Goal: Information Seeking & Learning: Learn about a topic

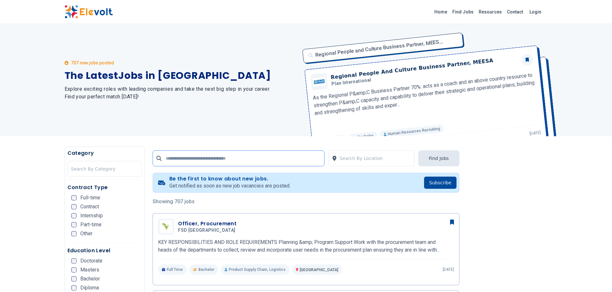
click at [289, 159] on input "text" at bounding box center [238, 159] width 172 height 16
click at [110, 171] on div at bounding box center [105, 169] width 68 height 13
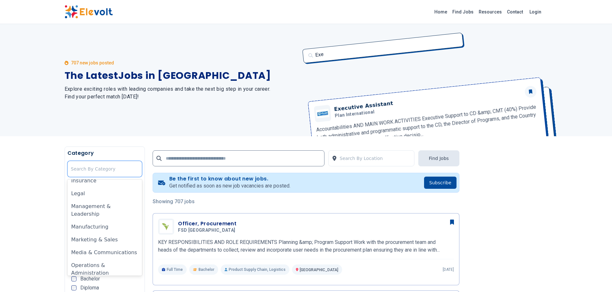
scroll to position [275, 0]
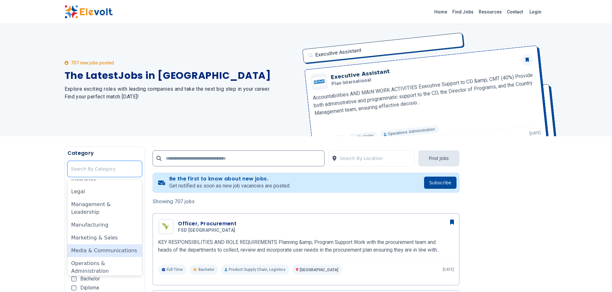
click at [125, 245] on div "Media & Communications" at bounding box center [104, 251] width 75 height 13
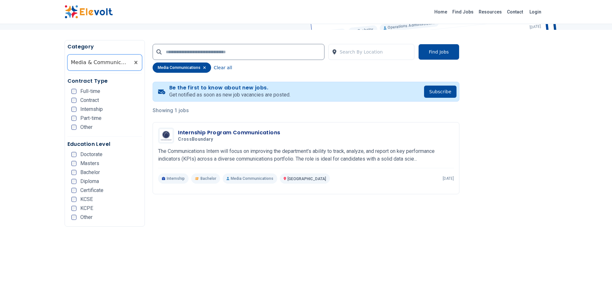
scroll to position [109, 0]
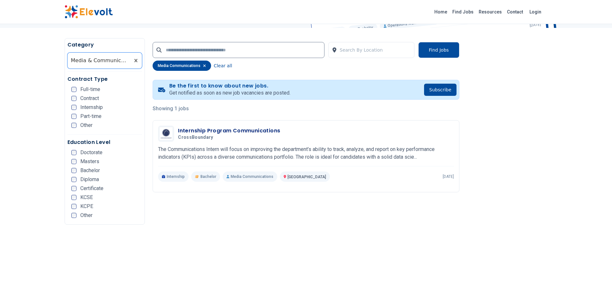
click at [203, 65] on icon "button" at bounding box center [204, 66] width 3 height 3
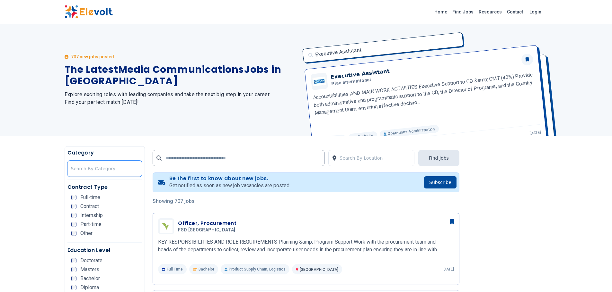
scroll to position [0, 0]
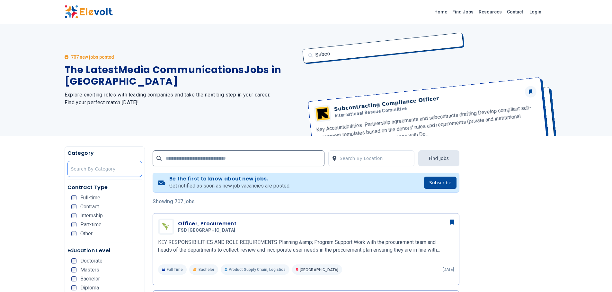
click at [96, 170] on div at bounding box center [105, 169] width 68 height 13
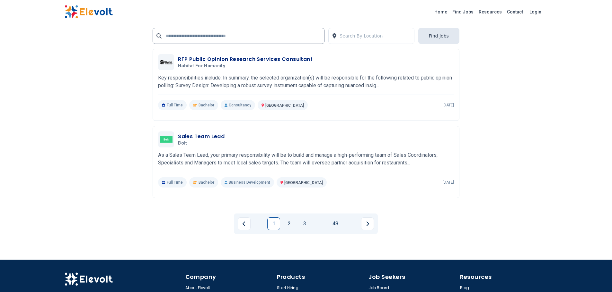
scroll to position [1285, 0]
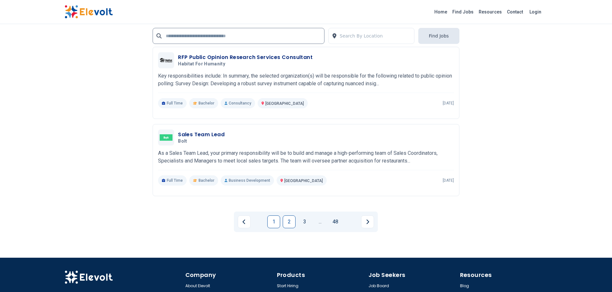
click at [289, 222] on link "2" at bounding box center [289, 222] width 13 height 13
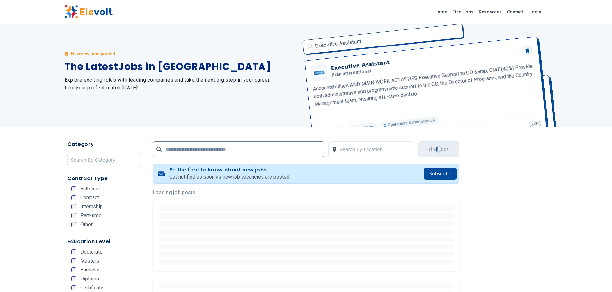
scroll to position [0, 0]
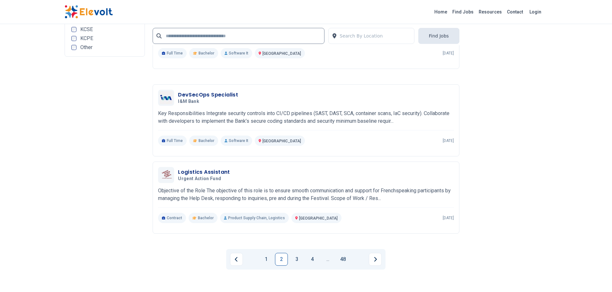
scroll to position [1228, 0]
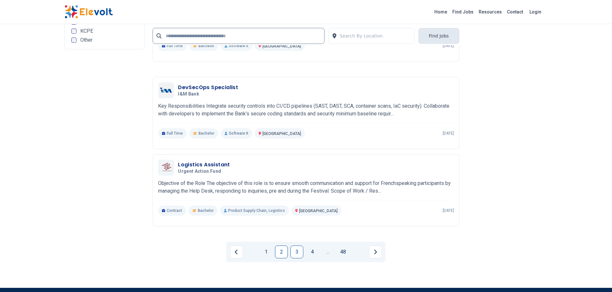
click at [293, 252] on link "3" at bounding box center [296, 252] width 13 height 13
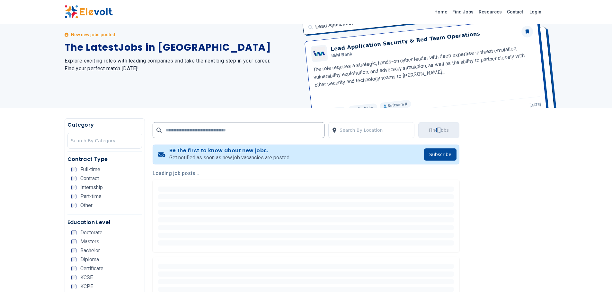
scroll to position [0, 0]
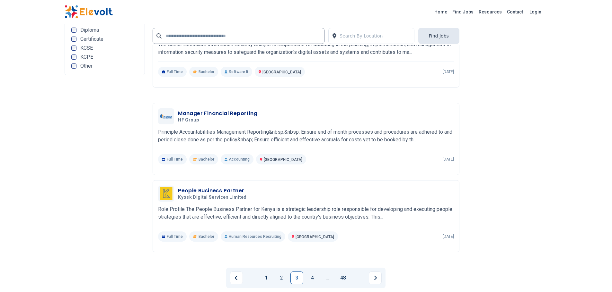
scroll to position [1289, 0]
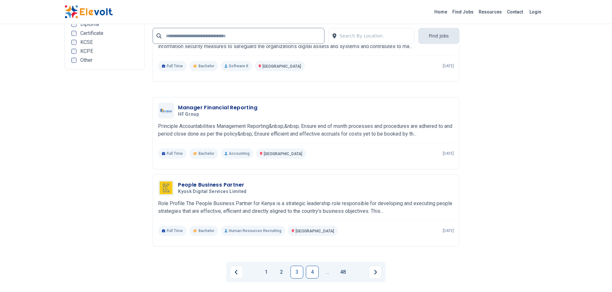
click at [314, 275] on link "4" at bounding box center [312, 272] width 13 height 13
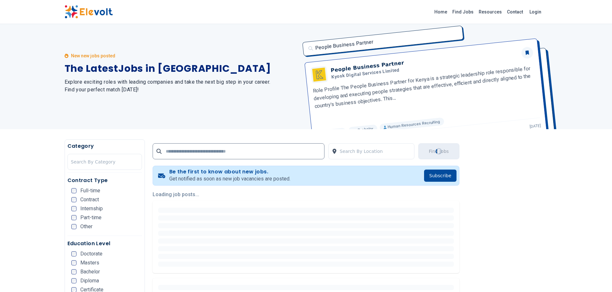
scroll to position [0, 0]
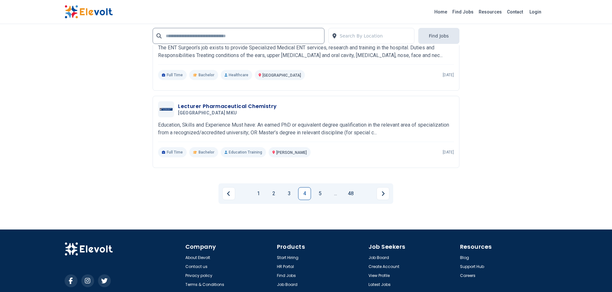
scroll to position [1243, 0]
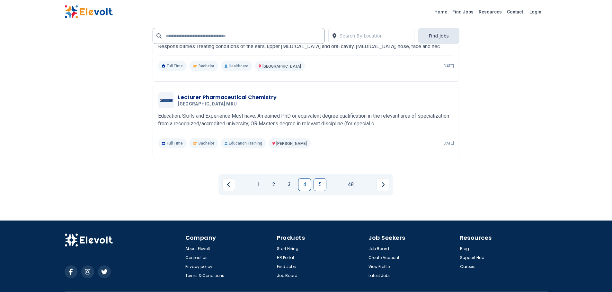
click at [317, 183] on link "5" at bounding box center [319, 185] width 13 height 13
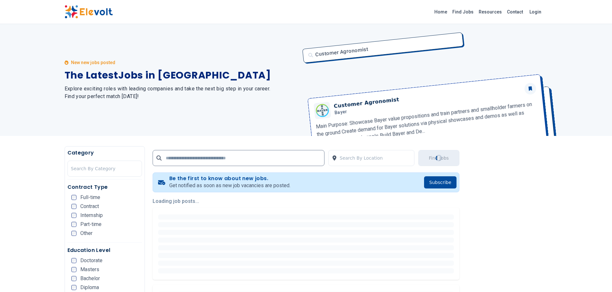
scroll to position [0, 0]
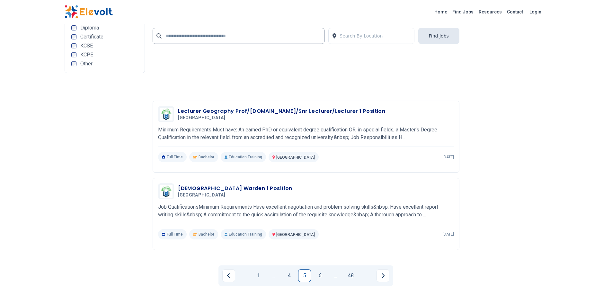
scroll to position [1263, 0]
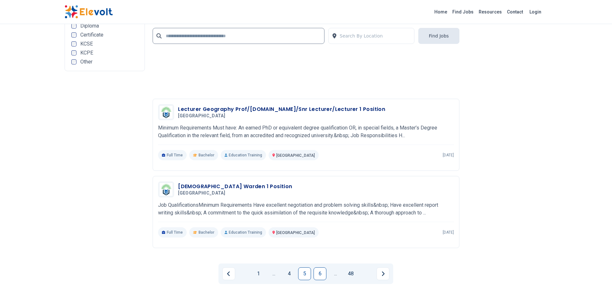
click at [319, 275] on link "6" at bounding box center [319, 274] width 13 height 13
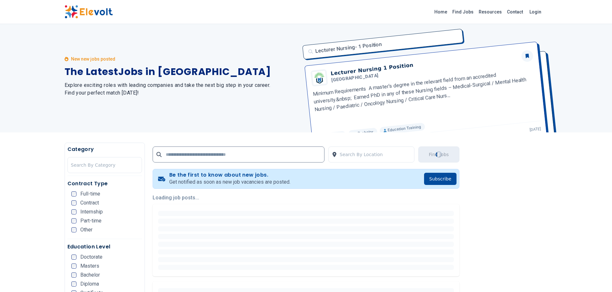
scroll to position [0, 0]
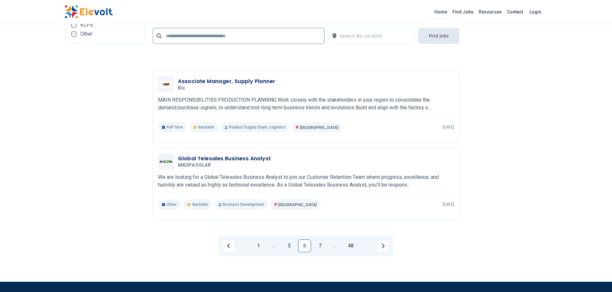
scroll to position [1388, 0]
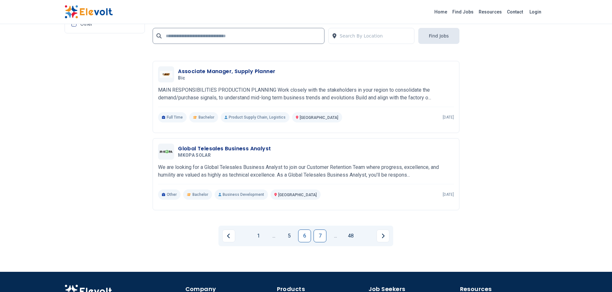
click at [323, 234] on link "7" at bounding box center [319, 236] width 13 height 13
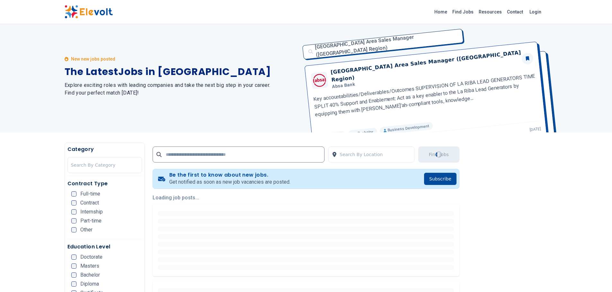
scroll to position [0, 0]
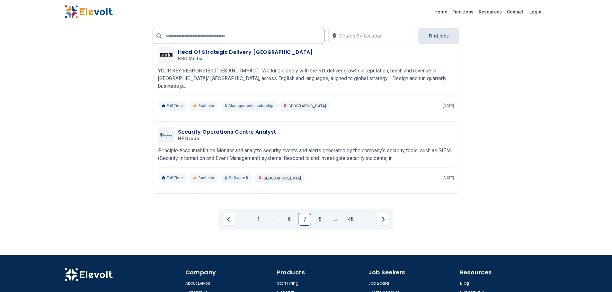
scroll to position [1419, 0]
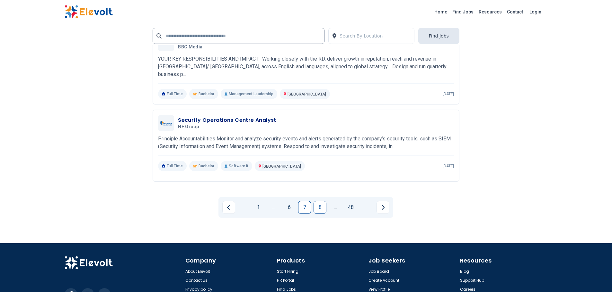
click at [322, 203] on link "8" at bounding box center [319, 207] width 13 height 13
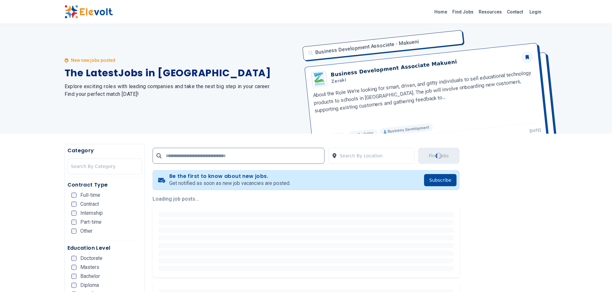
scroll to position [0, 0]
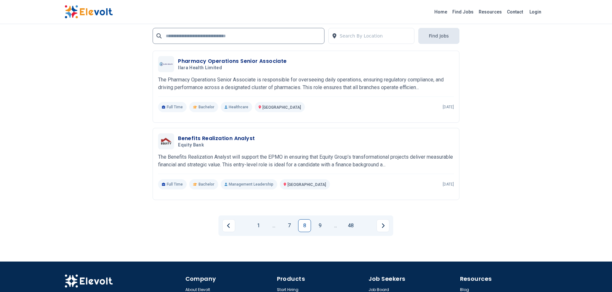
scroll to position [1332, 0]
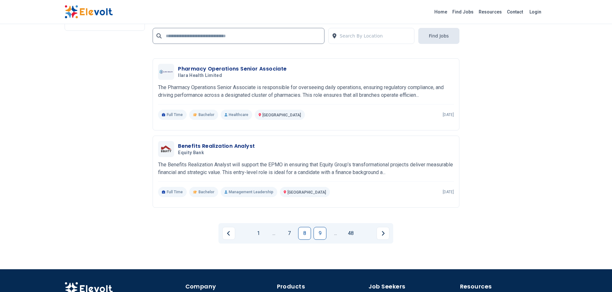
click at [323, 231] on link "9" at bounding box center [319, 233] width 13 height 13
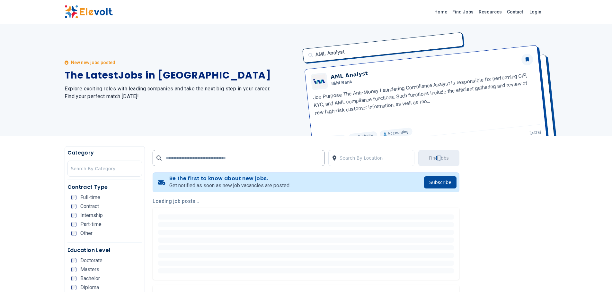
scroll to position [0, 0]
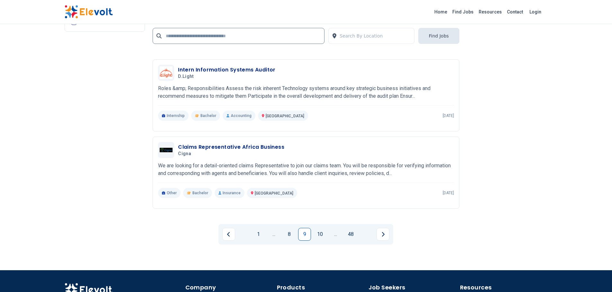
scroll to position [1222, 0]
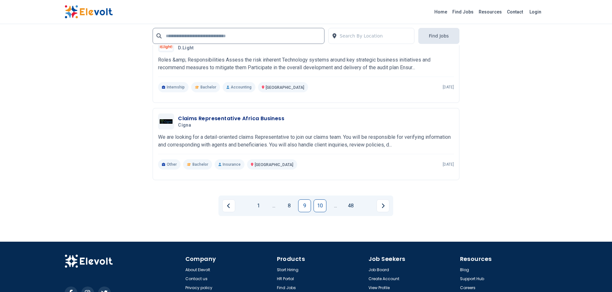
click at [320, 205] on link "10" at bounding box center [319, 206] width 13 height 13
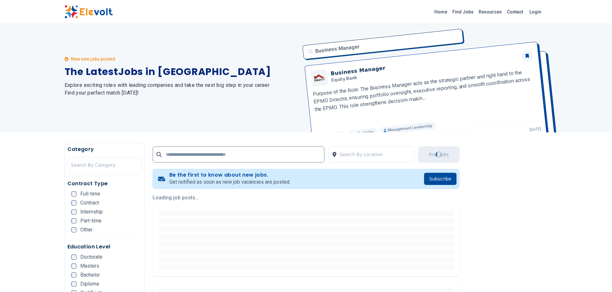
scroll to position [0, 0]
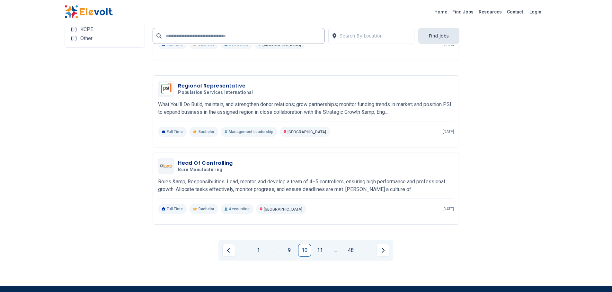
scroll to position [1396, 0]
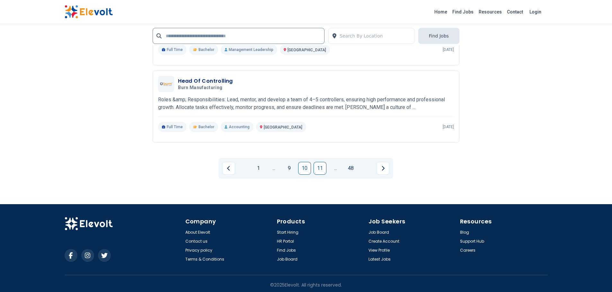
click at [318, 168] on link "11" at bounding box center [319, 168] width 13 height 13
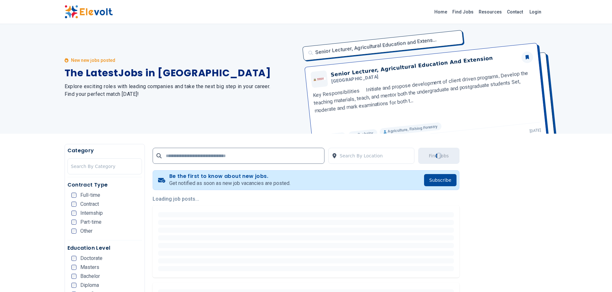
scroll to position [0, 0]
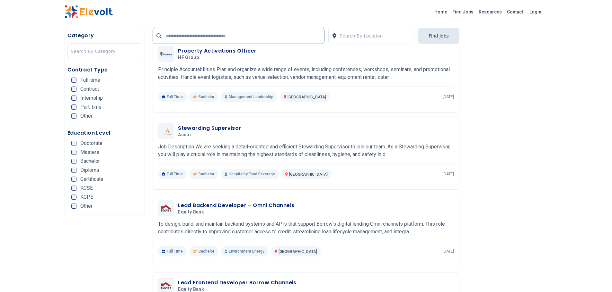
scroll to position [261, 0]
